Goal: Task Accomplishment & Management: Complete application form

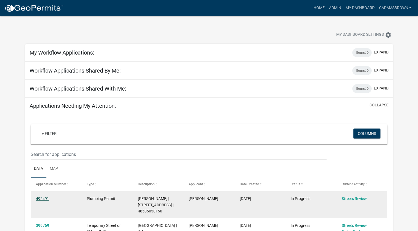
click at [42, 198] on link "492491" at bounding box center [42, 198] width 13 height 4
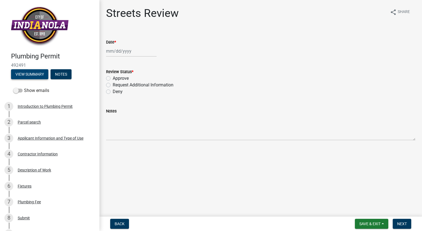
click at [37, 76] on button "View Summary" at bounding box center [29, 74] width 37 height 10
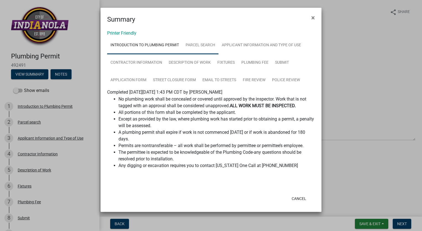
click at [199, 44] on link "Parcel search" at bounding box center [200, 45] width 36 height 18
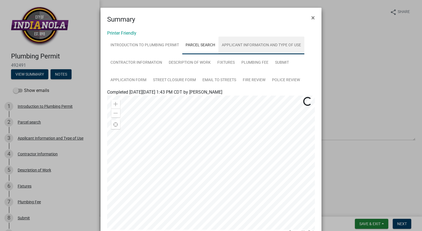
click at [245, 46] on link "Applicant Information and Type of Use" at bounding box center [262, 45] width 86 height 18
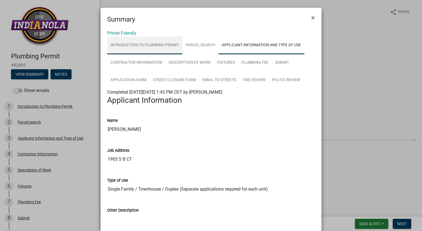
click at [160, 44] on link "Introduction to Plumbing Permit" at bounding box center [144, 45] width 75 height 18
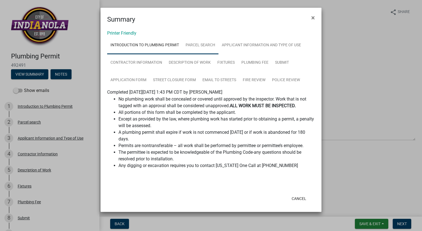
click at [196, 45] on link "Parcel search" at bounding box center [200, 45] width 36 height 18
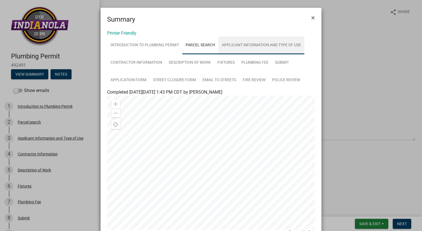
click at [243, 46] on link "Applicant Information and Type of Use" at bounding box center [262, 45] width 86 height 18
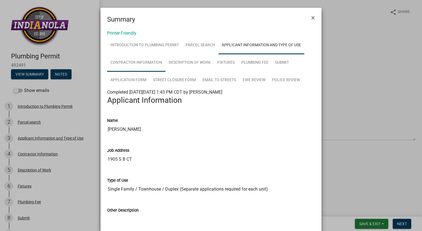
click at [147, 59] on link "Contractor Information" at bounding box center [136, 63] width 58 height 18
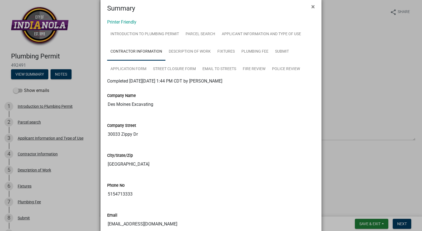
scroll to position [4, 0]
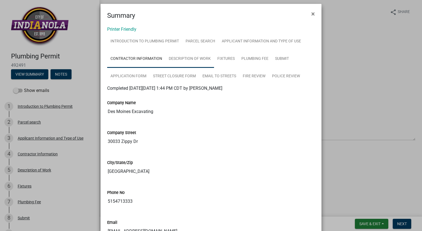
click at [187, 60] on link "Description of Work" at bounding box center [190, 59] width 49 height 18
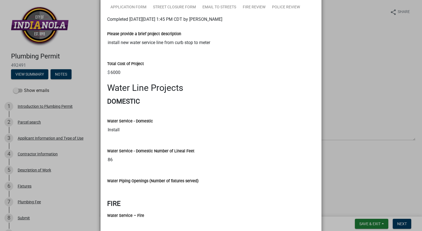
scroll to position [0, 0]
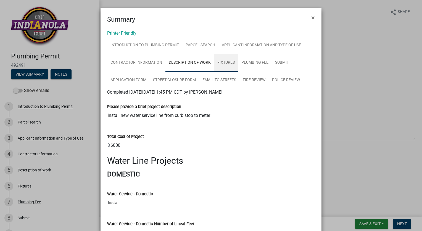
click at [230, 65] on link "Fixtures" at bounding box center [226, 63] width 24 height 18
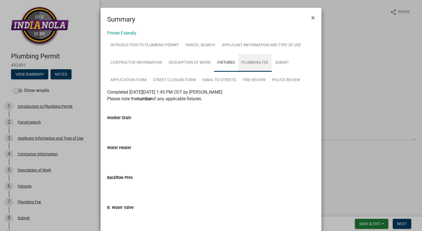
click at [250, 62] on link "Plumbing Fee" at bounding box center [255, 63] width 34 height 18
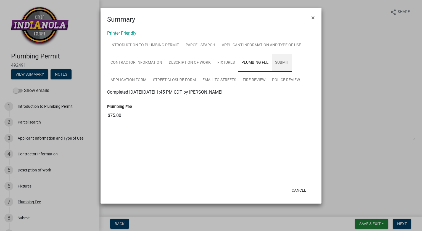
click at [274, 62] on link "Submit" at bounding box center [282, 63] width 20 height 18
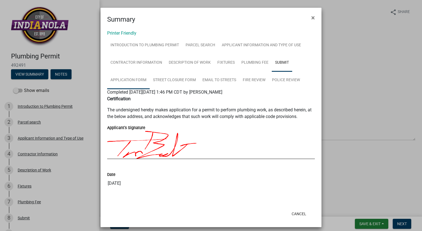
click at [116, 81] on link "Application Form" at bounding box center [128, 80] width 43 height 18
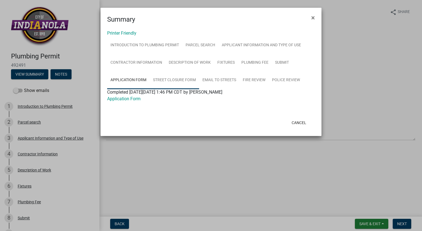
click at [172, 79] on link "Street Closure Form" at bounding box center [174, 80] width 49 height 18
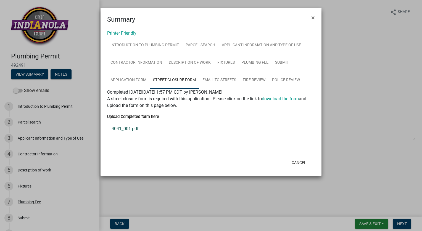
click at [134, 128] on link "4041_001.pdf" at bounding box center [211, 128] width 208 height 13
click at [133, 129] on link "4041_001.pdf" at bounding box center [211, 128] width 208 height 13
click at [233, 83] on link "Email to Streets" at bounding box center [219, 80] width 40 height 18
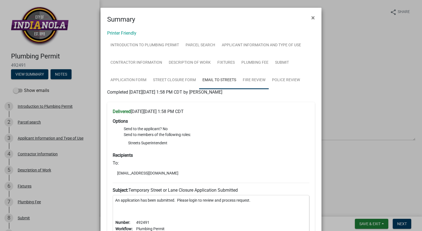
click at [248, 79] on link "Fire Review" at bounding box center [254, 80] width 29 height 18
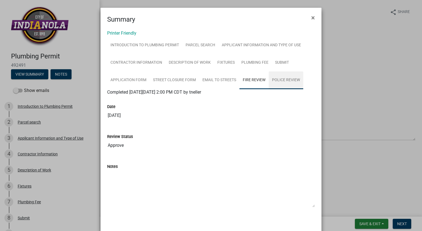
click at [283, 79] on link "Police Review" at bounding box center [286, 80] width 35 height 18
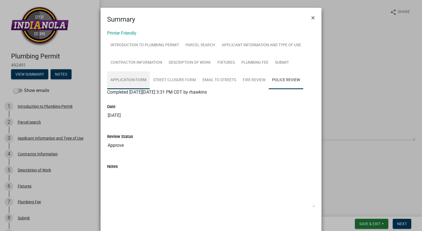
click at [135, 77] on link "Application Form" at bounding box center [128, 80] width 43 height 18
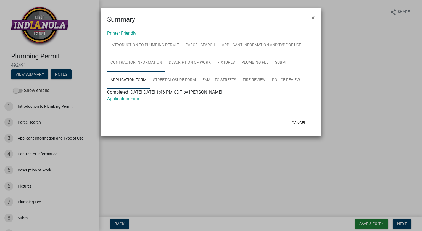
click at [135, 64] on link "Contractor Information" at bounding box center [136, 63] width 58 height 18
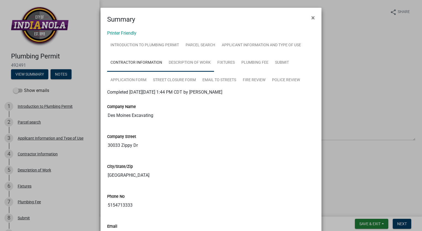
click at [179, 65] on link "Description of Work" at bounding box center [190, 63] width 49 height 18
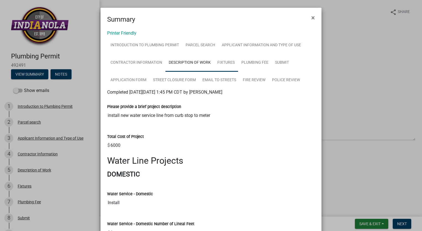
click at [220, 64] on link "Fixtures" at bounding box center [226, 63] width 24 height 18
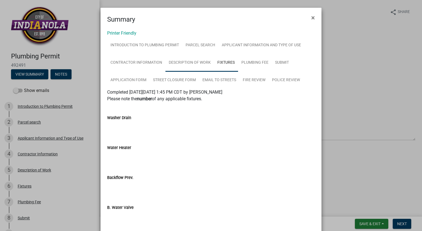
click at [185, 67] on link "Description of Work" at bounding box center [190, 63] width 49 height 18
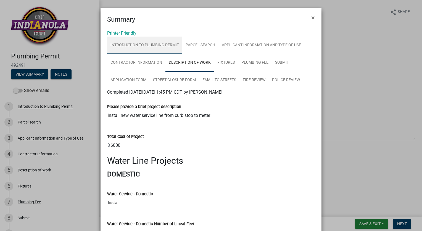
click at [148, 49] on link "Introduction to Plumbing Permit" at bounding box center [144, 45] width 75 height 18
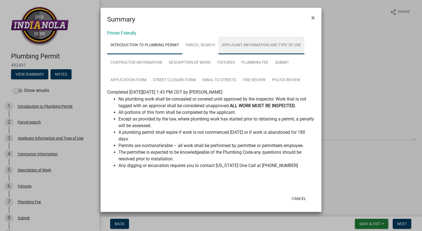
click at [244, 44] on link "Applicant Information and Type of Use" at bounding box center [262, 45] width 86 height 18
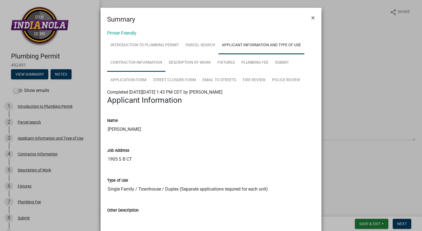
click at [138, 60] on link "Contractor Information" at bounding box center [136, 63] width 58 height 18
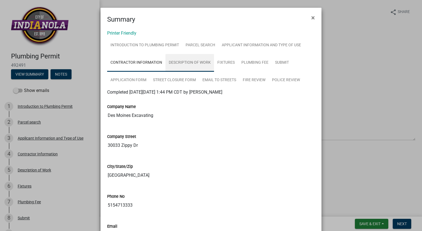
click at [184, 59] on link "Description of Work" at bounding box center [190, 63] width 49 height 18
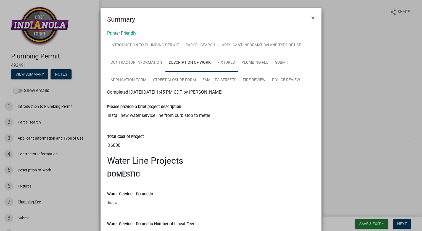
click at [221, 62] on link "Fixtures" at bounding box center [226, 63] width 24 height 18
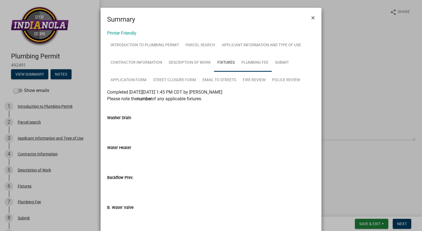
click at [251, 61] on link "Plumbing Fee" at bounding box center [255, 63] width 34 height 18
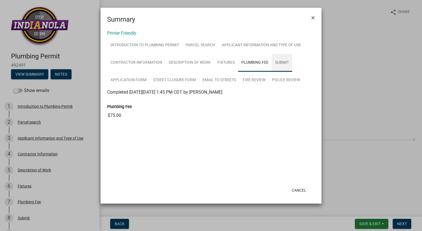
click at [280, 61] on link "Submit" at bounding box center [282, 63] width 20 height 18
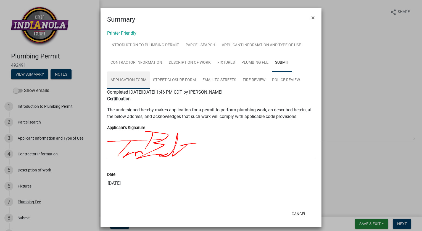
click at [135, 79] on link "Application Form" at bounding box center [128, 80] width 43 height 18
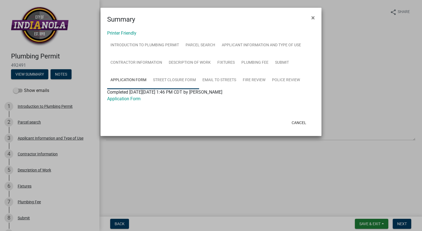
click at [164, 78] on link "Street Closure Form" at bounding box center [174, 80] width 49 height 18
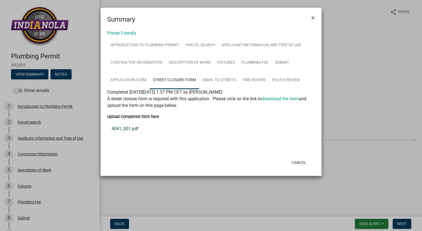
click at [129, 129] on link "4041_001.pdf" at bounding box center [211, 128] width 208 height 13
click at [311, 18] on button "×" at bounding box center [313, 17] width 12 height 15
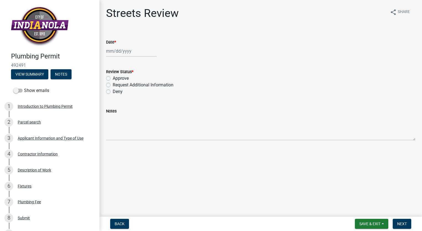
click at [120, 53] on div at bounding box center [131, 50] width 51 height 11
select select "10"
select select "2025"
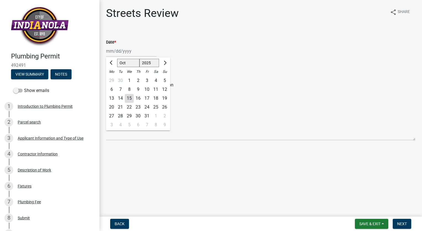
click at [129, 96] on div "15" at bounding box center [129, 98] width 9 height 9
type input "[DATE]"
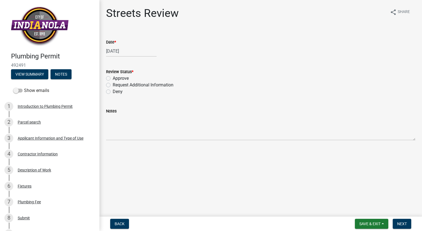
click at [113, 77] on label "Approve" at bounding box center [121, 78] width 16 height 7
click at [113, 77] on input "Approve" at bounding box center [115, 77] width 4 height 4
radio input "true"
click at [400, 222] on span "Next" at bounding box center [402, 223] width 10 height 4
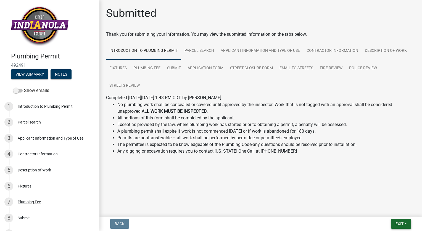
click at [400, 222] on span "Exit" at bounding box center [400, 223] width 8 height 4
click at [389, 211] on button "Save & Exit" at bounding box center [390, 208] width 44 height 13
